Goal: Contribute content: Add original content to the website for others to see

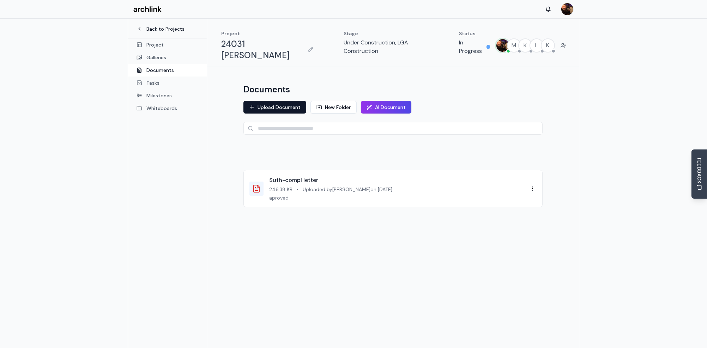
click at [162, 30] on link "Back to Projects" at bounding box center [167, 28] width 62 height 7
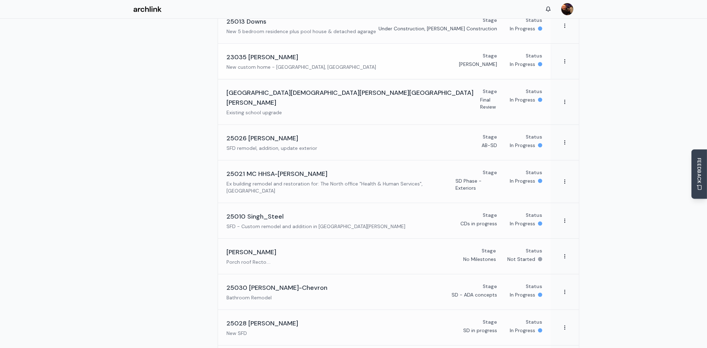
scroll to position [141, 0]
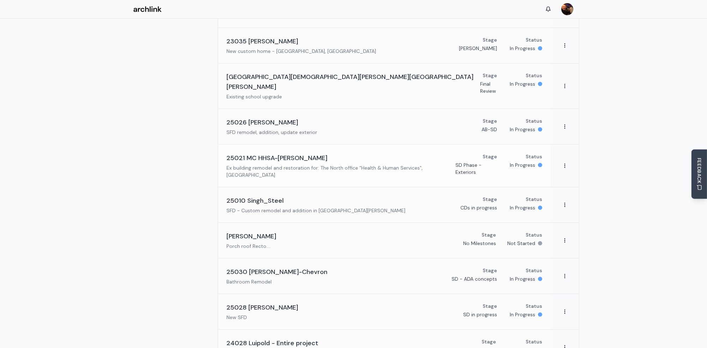
click at [277, 153] on h3 "25021 MC HHSA-[PERSON_NAME]" at bounding box center [276, 158] width 101 height 10
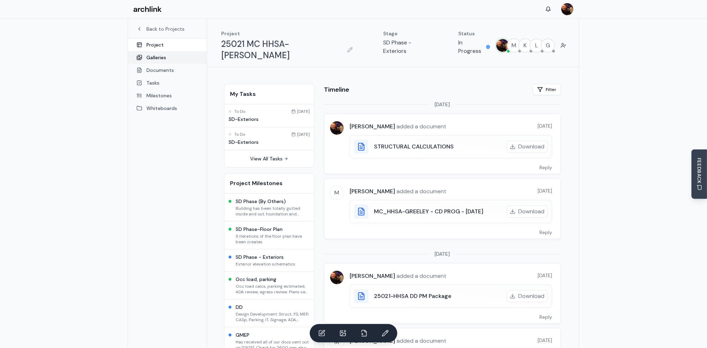
click at [155, 57] on link "Galleries" at bounding box center [167, 57] width 79 height 13
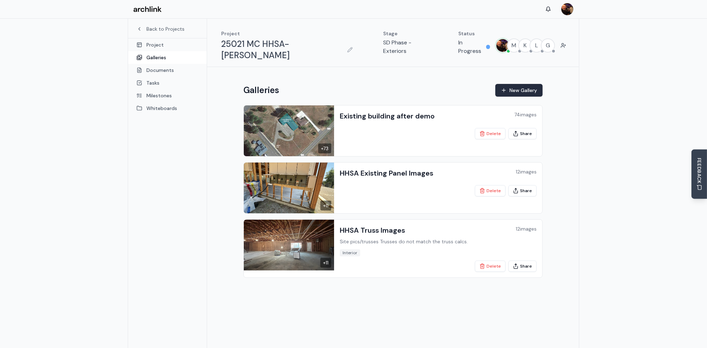
click at [516, 84] on button "New Gallery" at bounding box center [518, 90] width 47 height 13
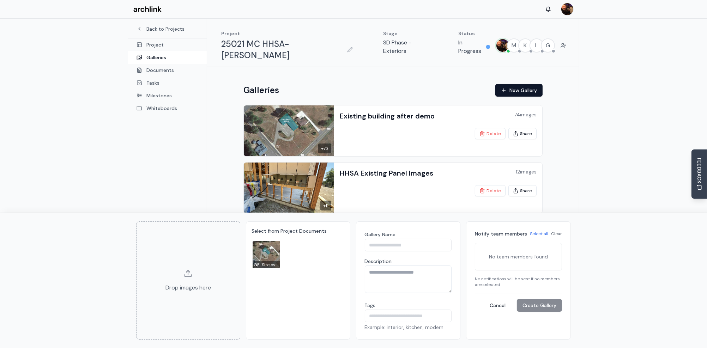
click at [379, 244] on input "Gallery Name" at bounding box center [408, 245] width 87 height 13
type input "**********"
click at [377, 272] on textarea "Description" at bounding box center [408, 278] width 87 height 27
type textarea "**********"
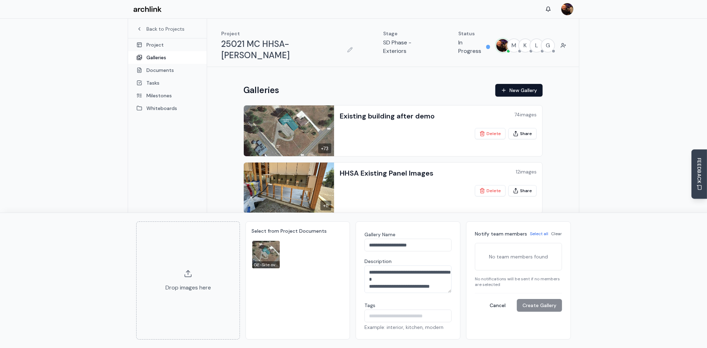
click at [380, 317] on input "Tags" at bounding box center [407, 316] width 87 height 13
type input "*******"
click at [293, 281] on div "Select from Project Documents GE-Site overlay" at bounding box center [297, 280] width 104 height 118
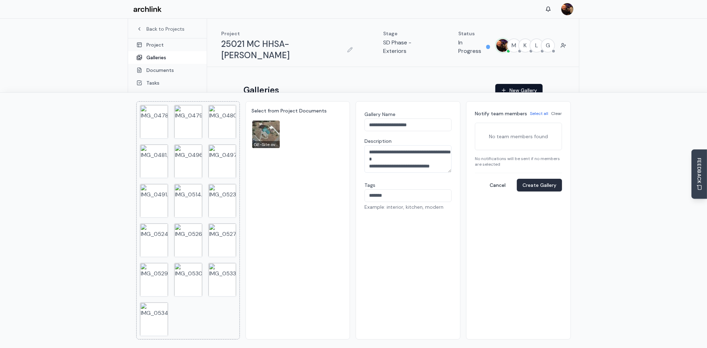
click at [541, 187] on button "Create Gallery" at bounding box center [538, 185] width 45 height 13
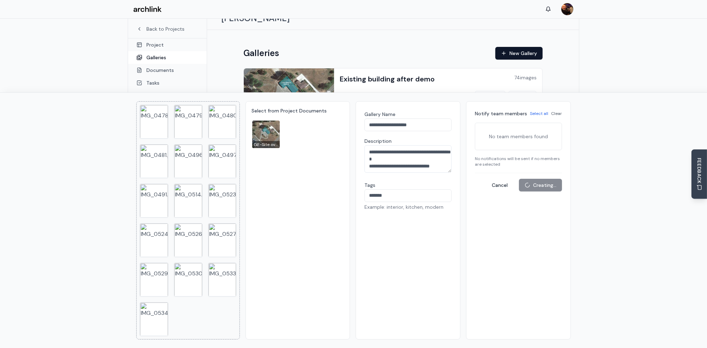
scroll to position [0, 0]
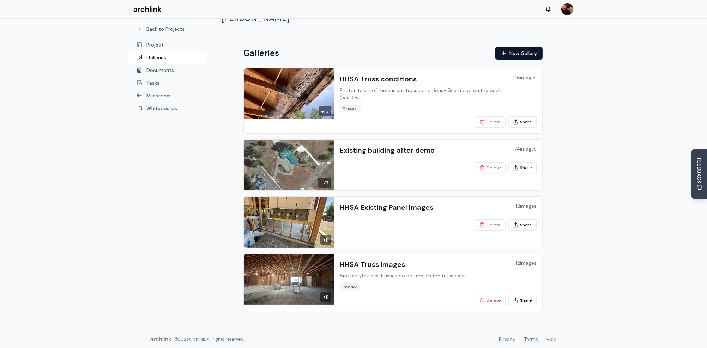
click at [607, 61] on main "Back to Projects Project Galleries Documents Tasks Milestones Whiteboards Proje…" at bounding box center [353, 156] width 707 height 348
click at [525, 116] on button "Share" at bounding box center [522, 121] width 28 height 11
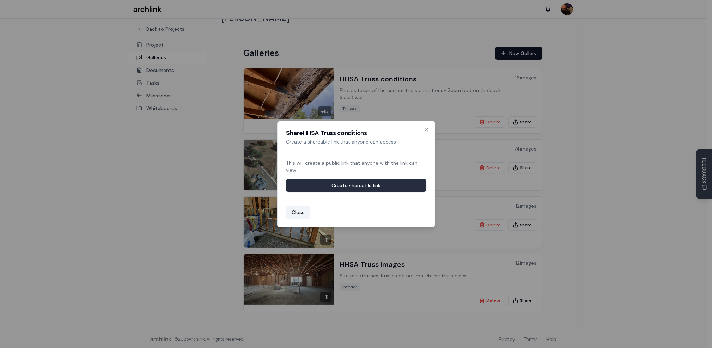
click at [383, 185] on button "Create shareable link" at bounding box center [356, 185] width 140 height 13
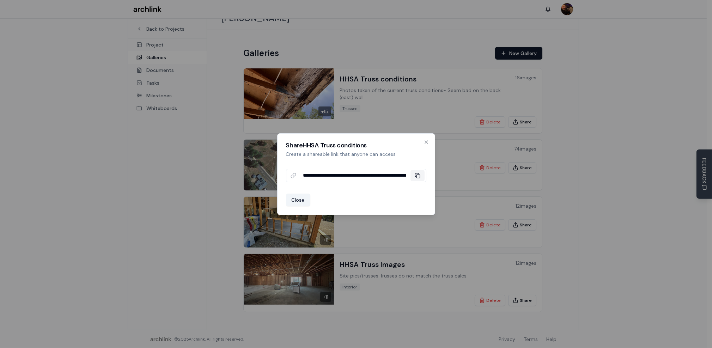
click at [416, 175] on rect at bounding box center [417, 176] width 3 height 3
